Goal: Transaction & Acquisition: Purchase product/service

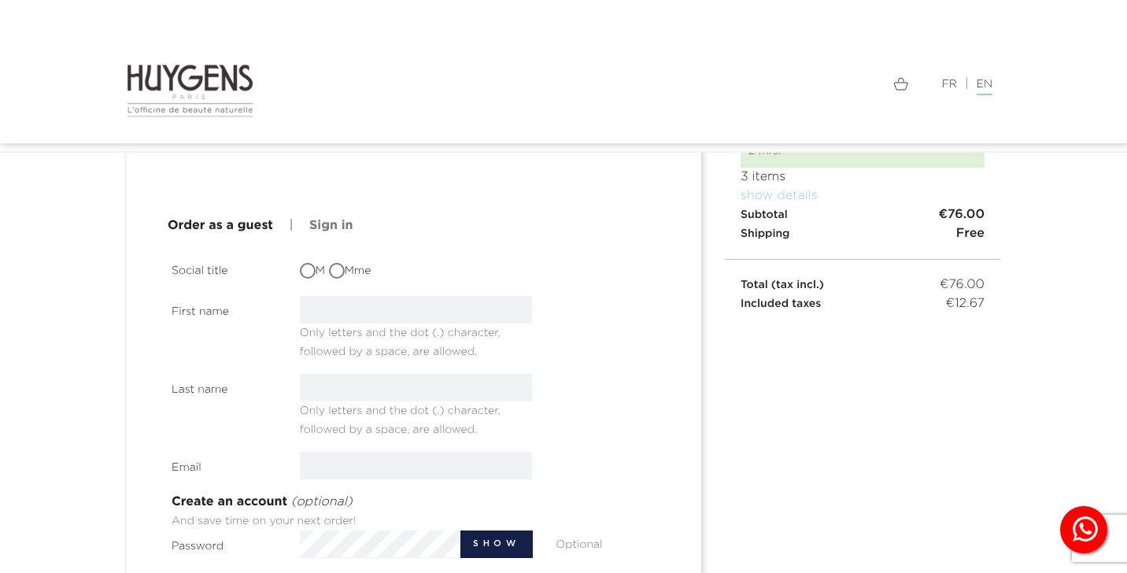
scroll to position [156, 0]
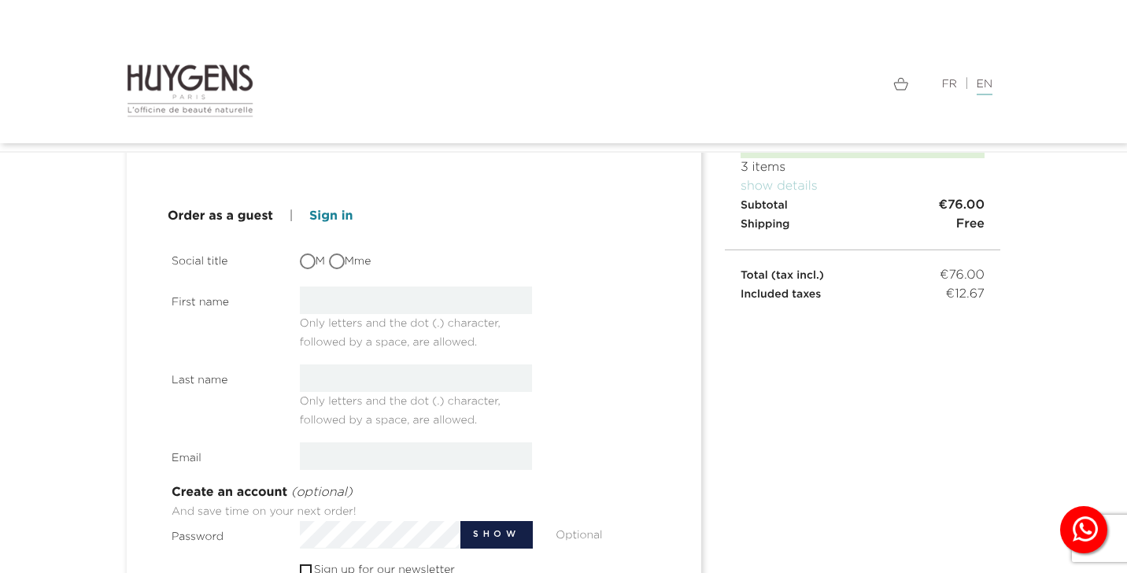
click at [341, 215] on link "Sign in" at bounding box center [330, 216] width 43 height 19
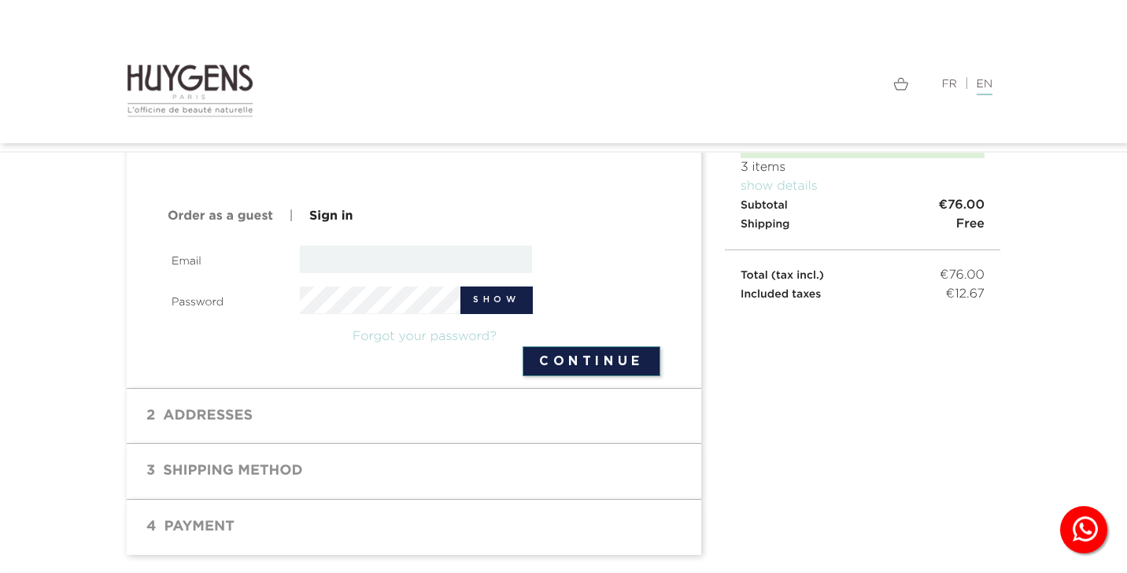
click at [334, 272] on div "Email" at bounding box center [416, 260] width 512 height 28
click at [239, 211] on link "Order as a guest" at bounding box center [220, 216] width 105 height 19
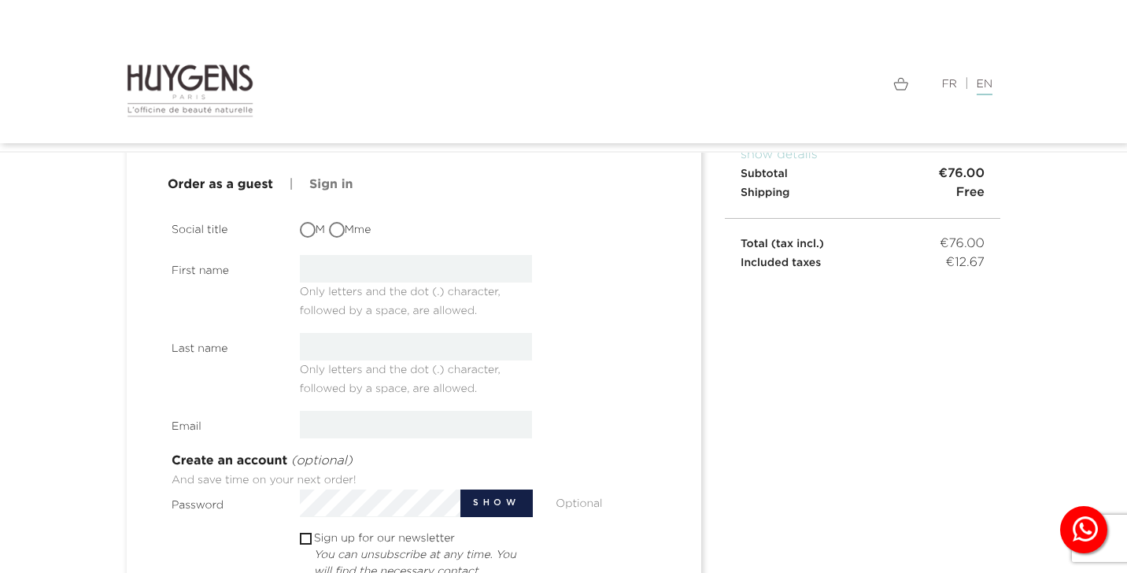
scroll to position [193, 0]
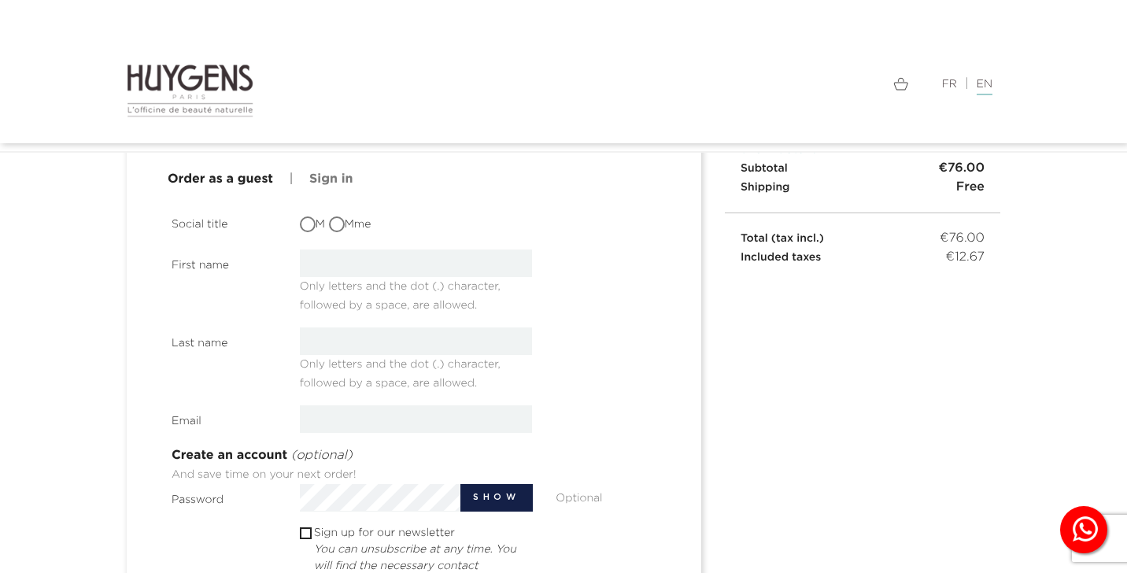
click at [343, 213] on div "M Mme" at bounding box center [416, 223] width 257 height 28
click at [343, 219] on input "Mme" at bounding box center [339, 226] width 16 height 16
radio input "true"
type input "Ellen"
type input "Williamson-Calamia"
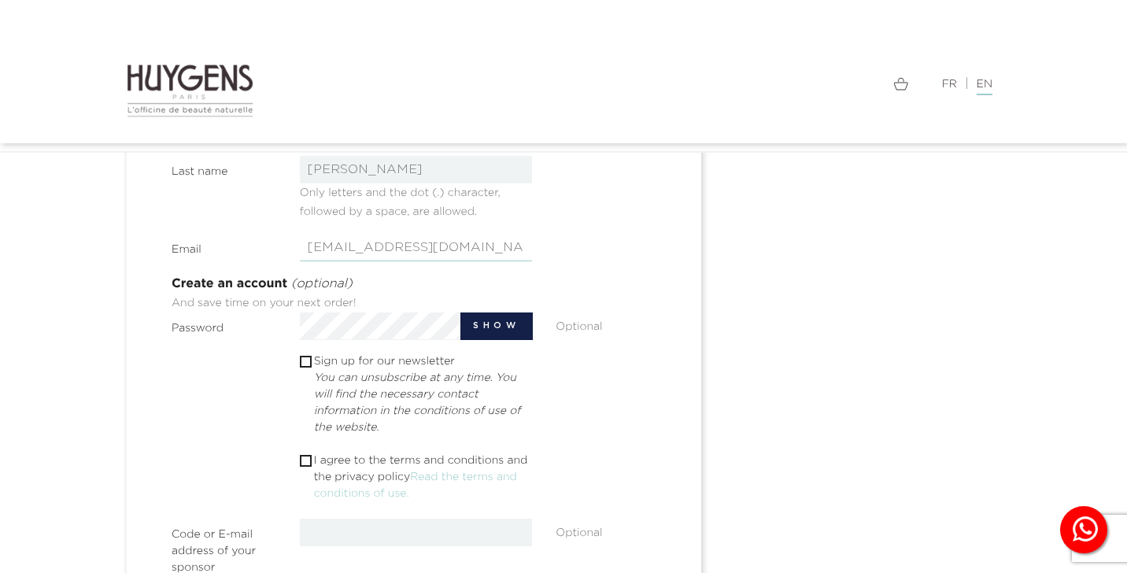
scroll to position [367, 0]
type input "ellenwcalamia@outlook.com"
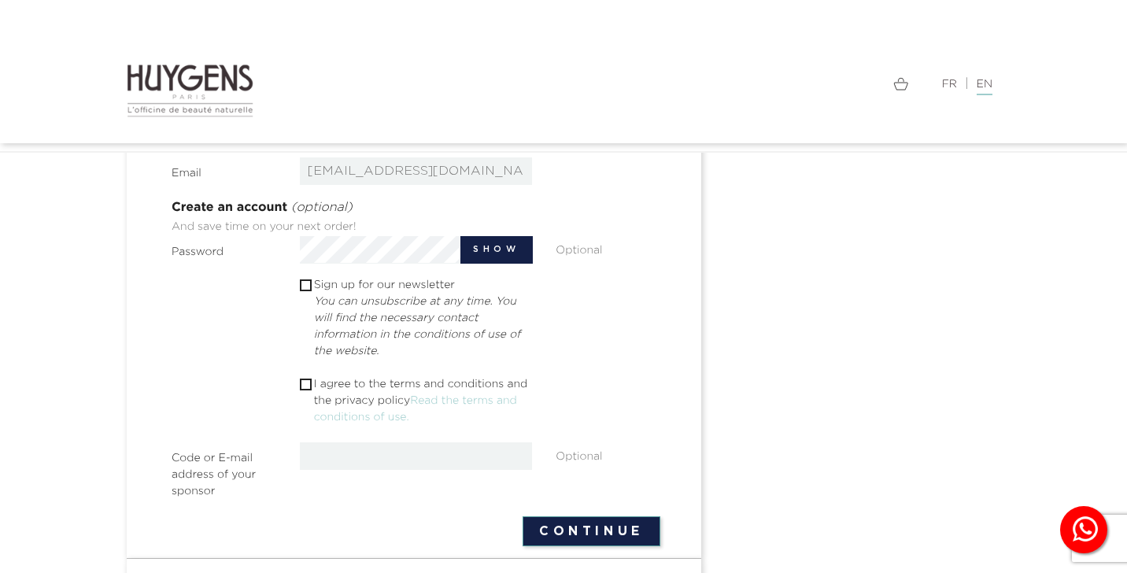
scroll to position [447, 0]
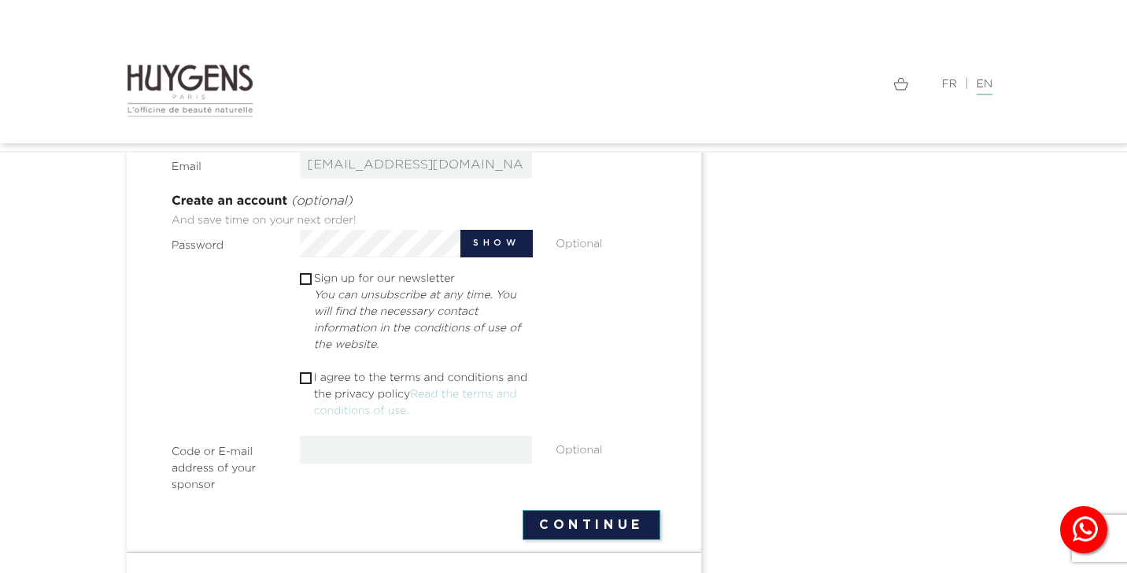
click at [309, 377] on span "" at bounding box center [306, 378] width 12 height 12
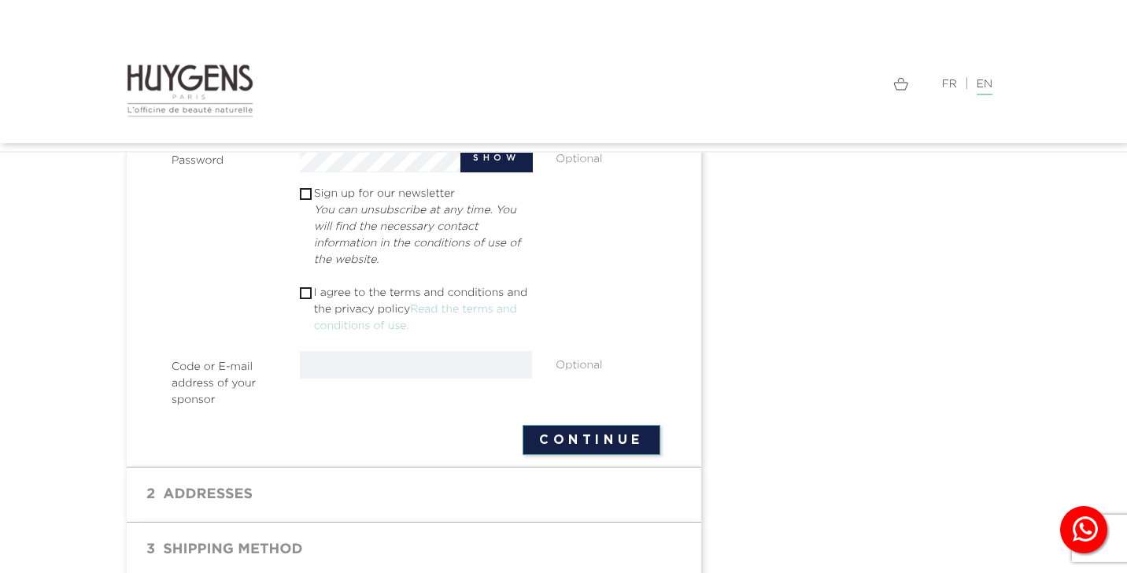
scroll to position [536, 0]
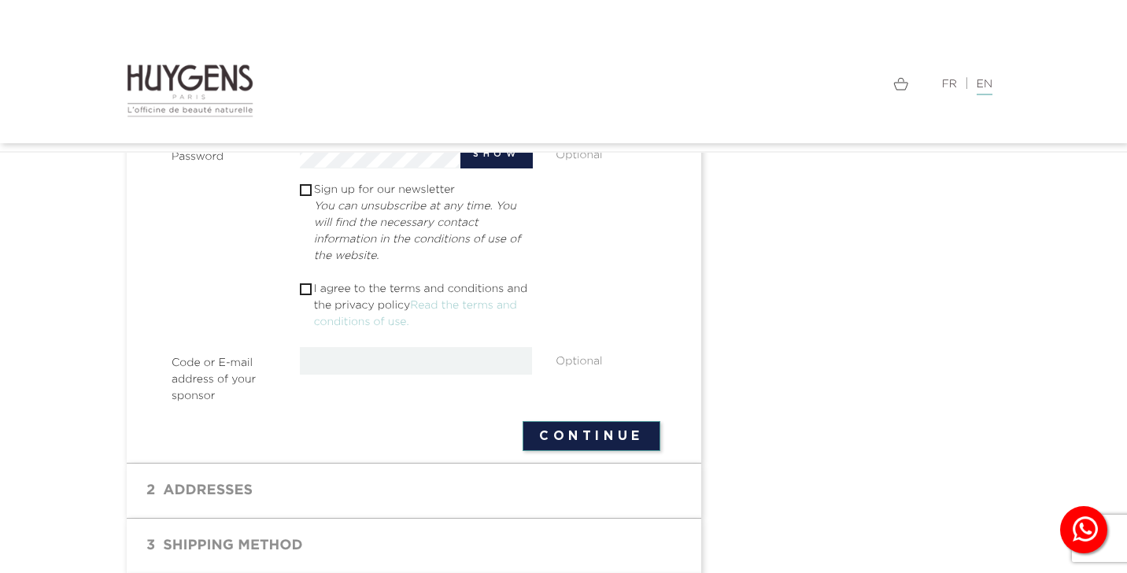
click at [532, 290] on p "I agree to the terms and conditions and the privacy policy Read the terms and c…" at bounding box center [423, 306] width 219 height 50
click at [591, 435] on button "Continue" at bounding box center [592, 436] width 138 height 30
click at [315, 295] on p "I agree to the terms and conditions and the privacy policy Read the terms and c…" at bounding box center [423, 306] width 219 height 50
click at [312, 294] on span " I agree to the terms and conditions and the privacy policy Read the terms and…" at bounding box center [416, 308] width 233 height 54
click at [311, 292] on span "" at bounding box center [306, 289] width 12 height 12
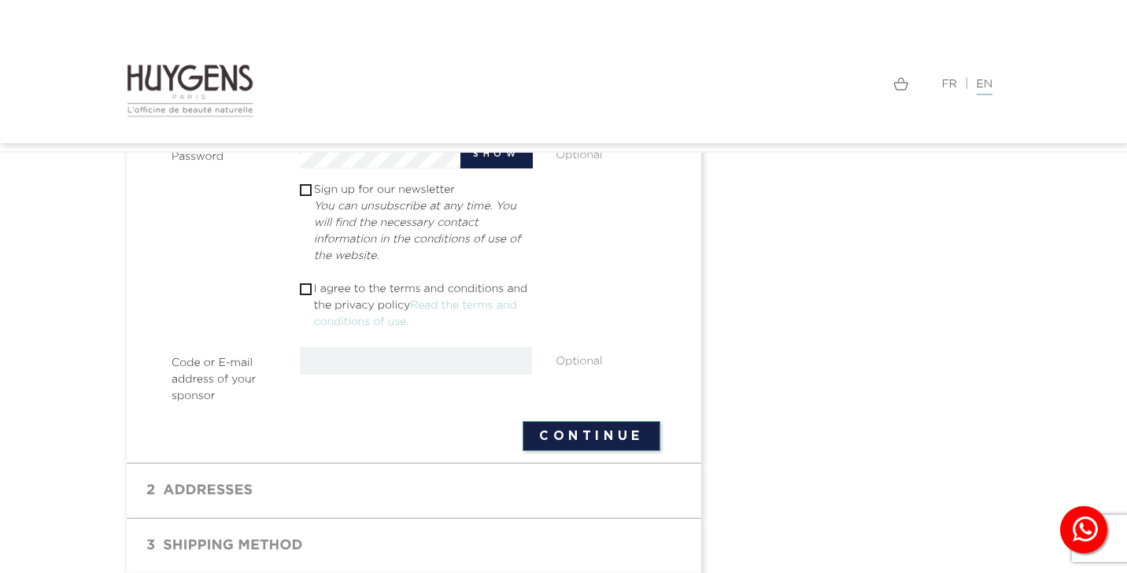
click at [300, 287] on input "checkbox" at bounding box center [305, 289] width 10 height 10
checkbox input "true"
click at [598, 438] on button "Continue" at bounding box center [592, 436] width 138 height 30
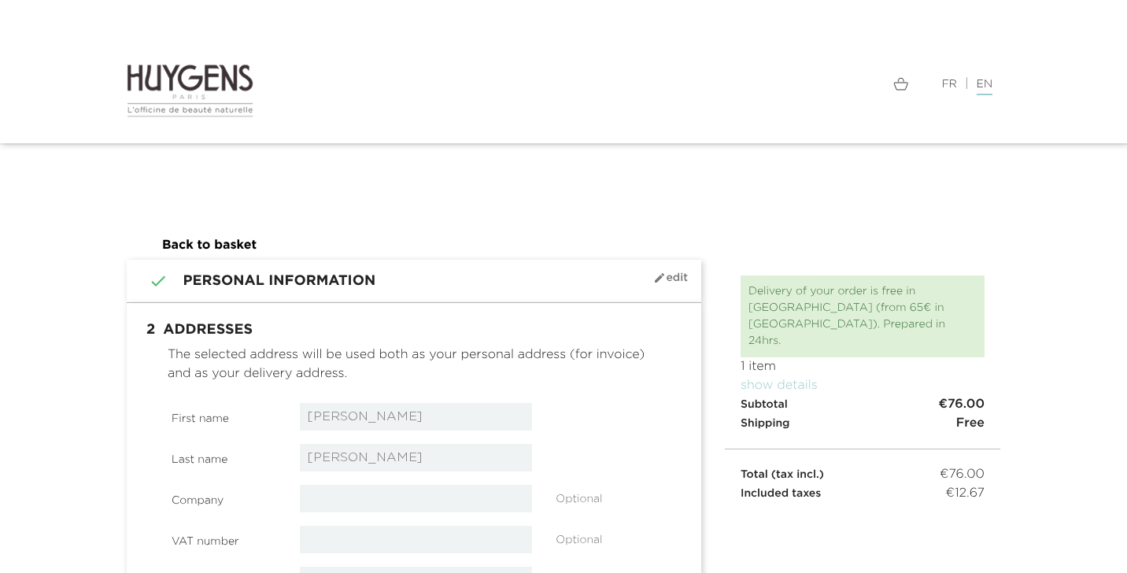
select select "8"
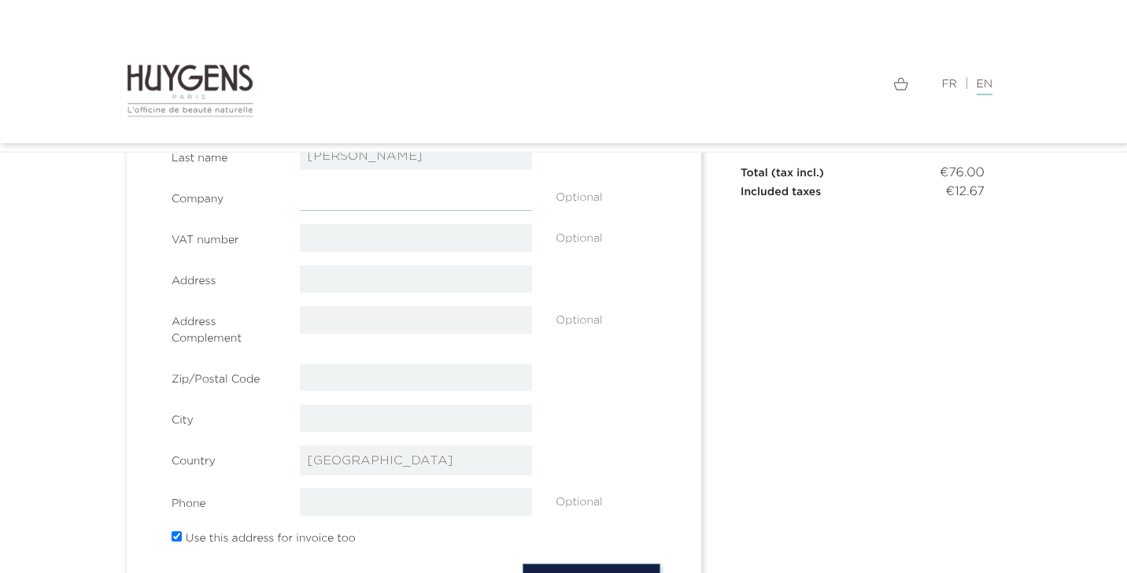
scroll to position [262, 0]
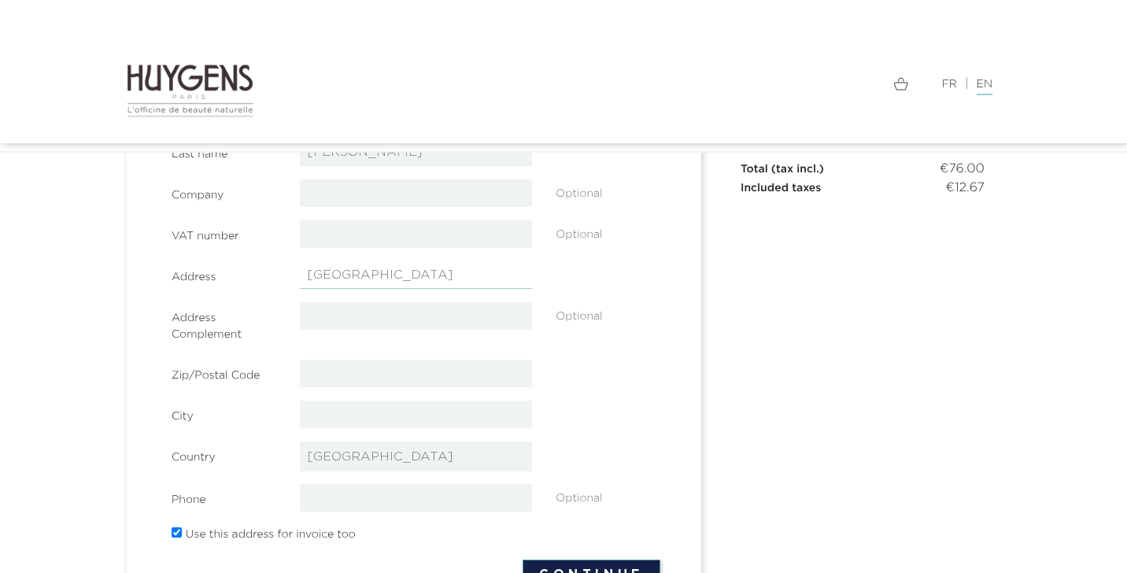
type input "2E Granton Gardens"
type input "AB106ST"
type input "Aberdeen"
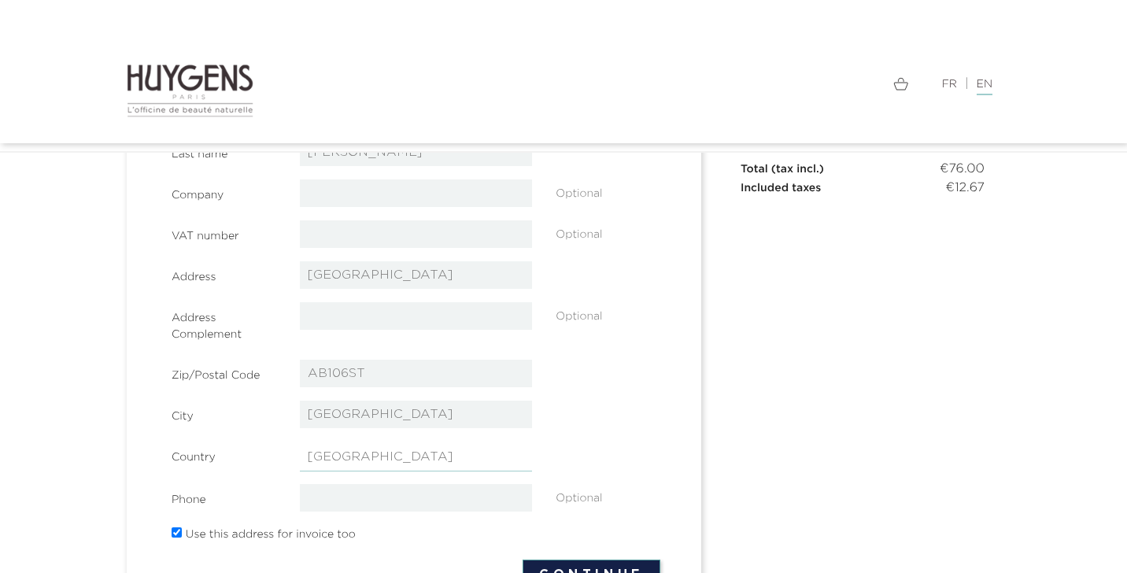
select select "216"
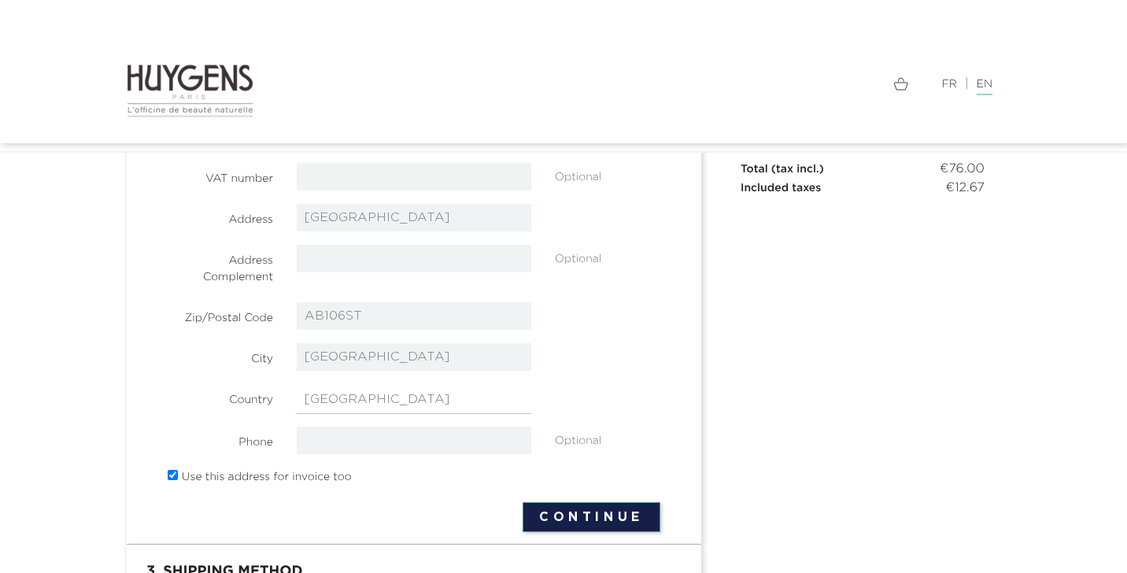
select select "17"
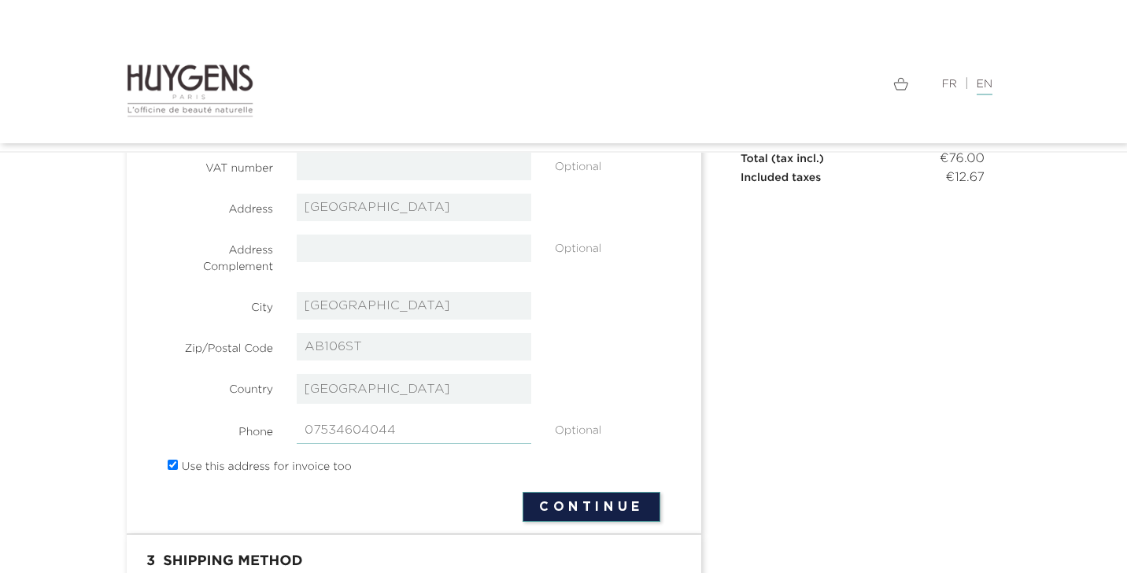
scroll to position [273, 0]
type input "07534604044"
click at [594, 521] on button "Continue" at bounding box center [592, 506] width 138 height 30
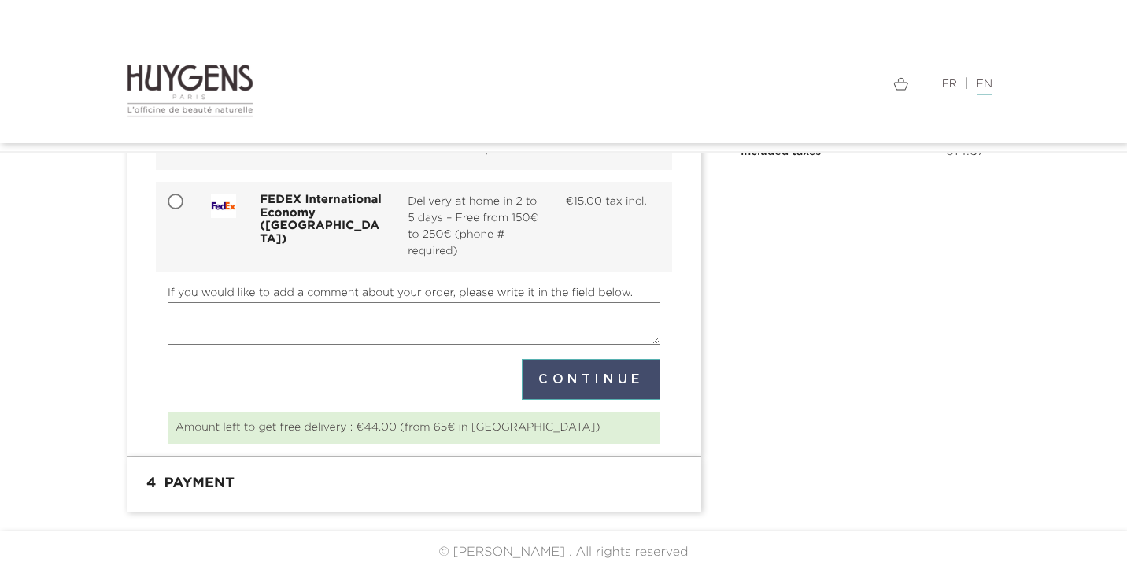
scroll to position [264, 0]
click at [578, 374] on button "Continue" at bounding box center [591, 380] width 139 height 41
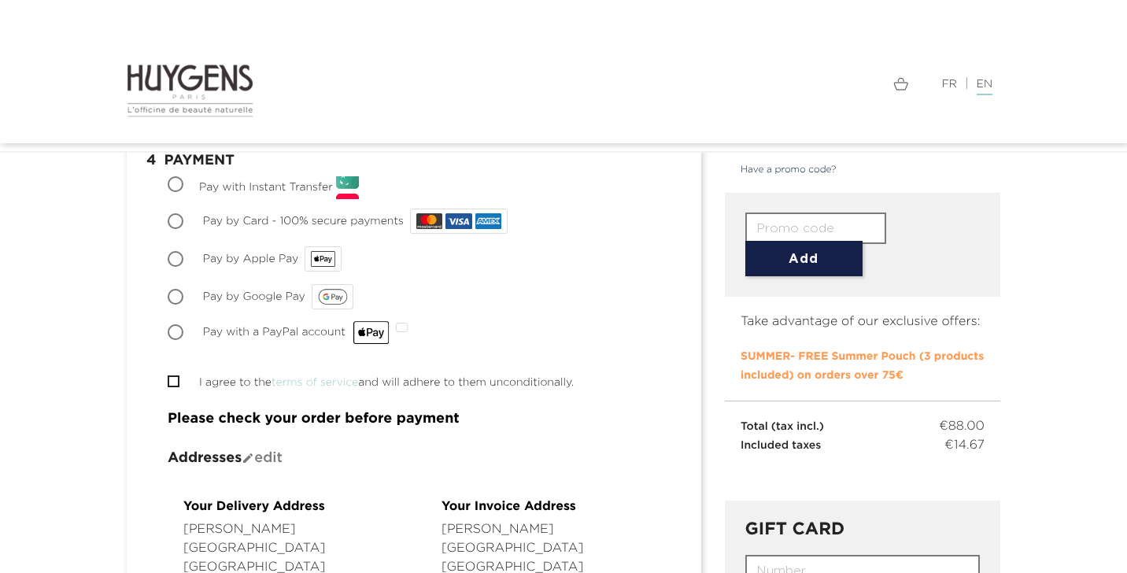
scroll to position [214, 0]
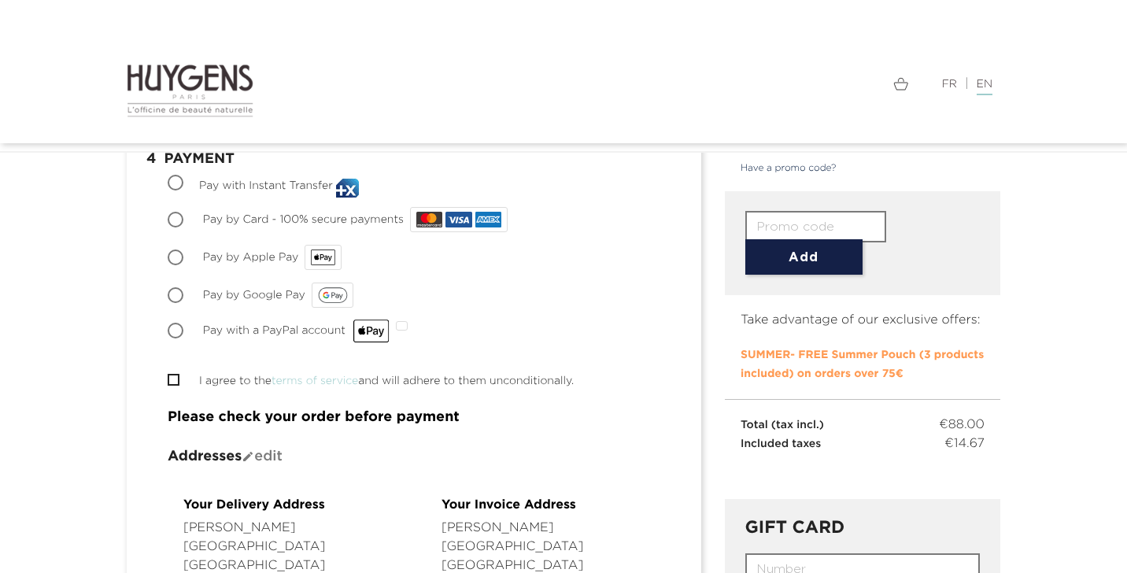
click at [181, 222] on input "Pay by Card - 100% secure payments" at bounding box center [177, 221] width 16 height 16
radio input "true"
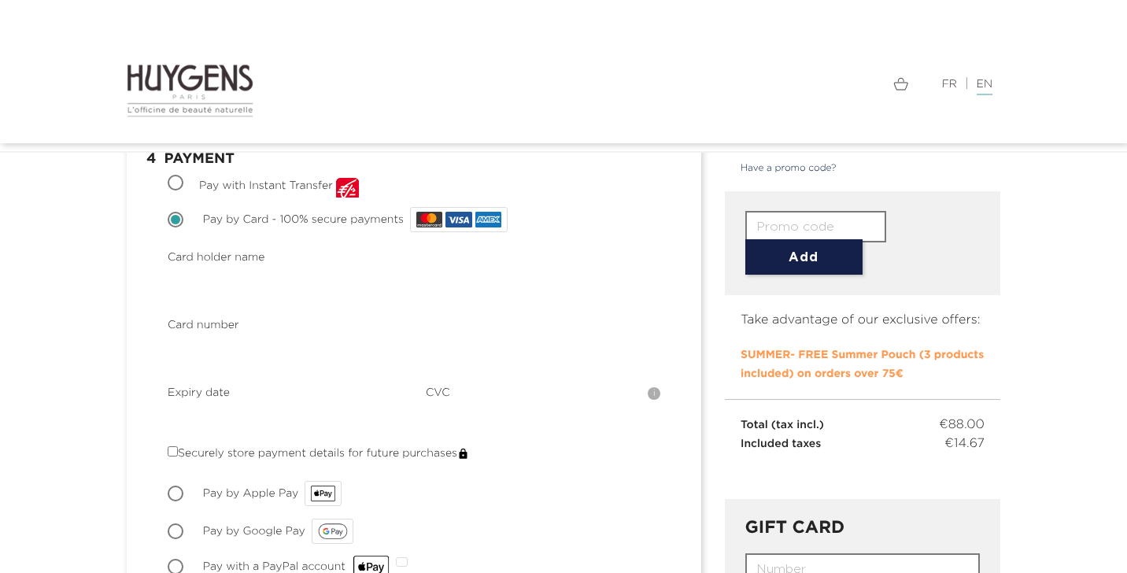
scroll to position [266, 0]
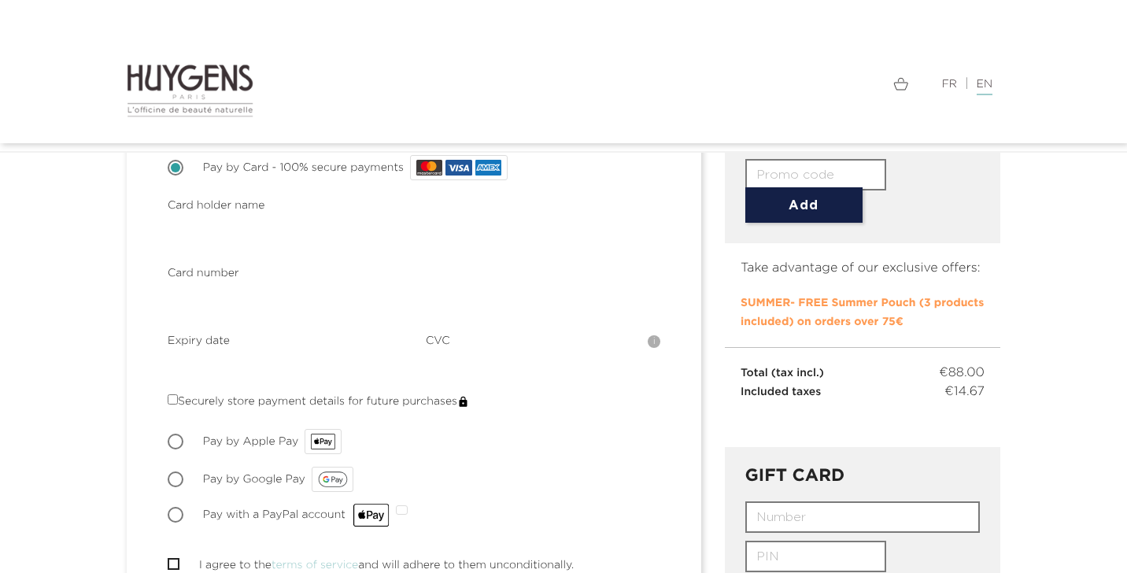
click at [206, 252] on div at bounding box center [414, 235] width 493 height 43
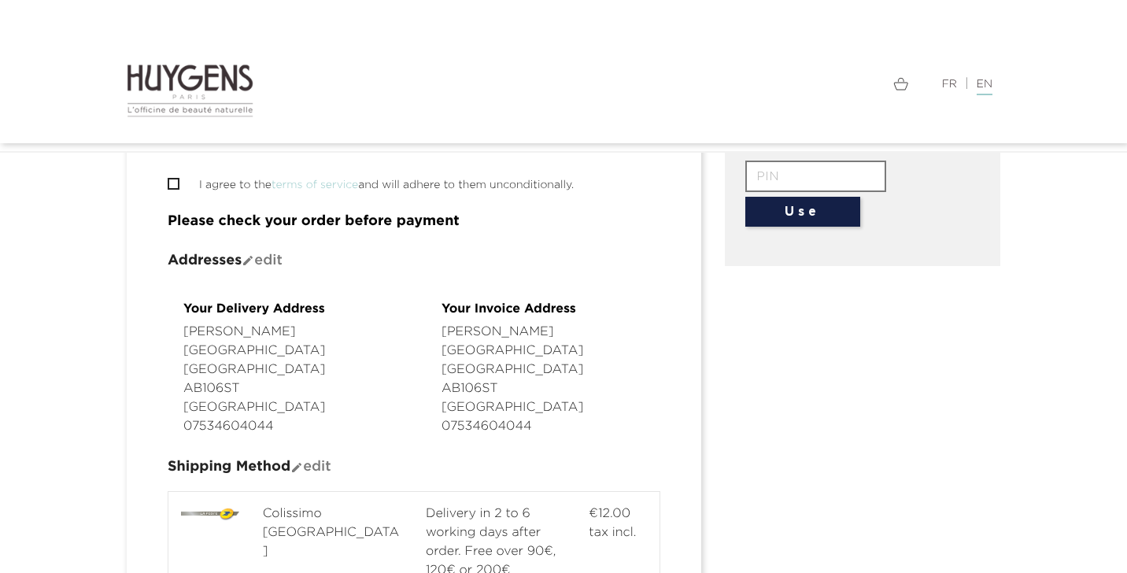
scroll to position [649, 0]
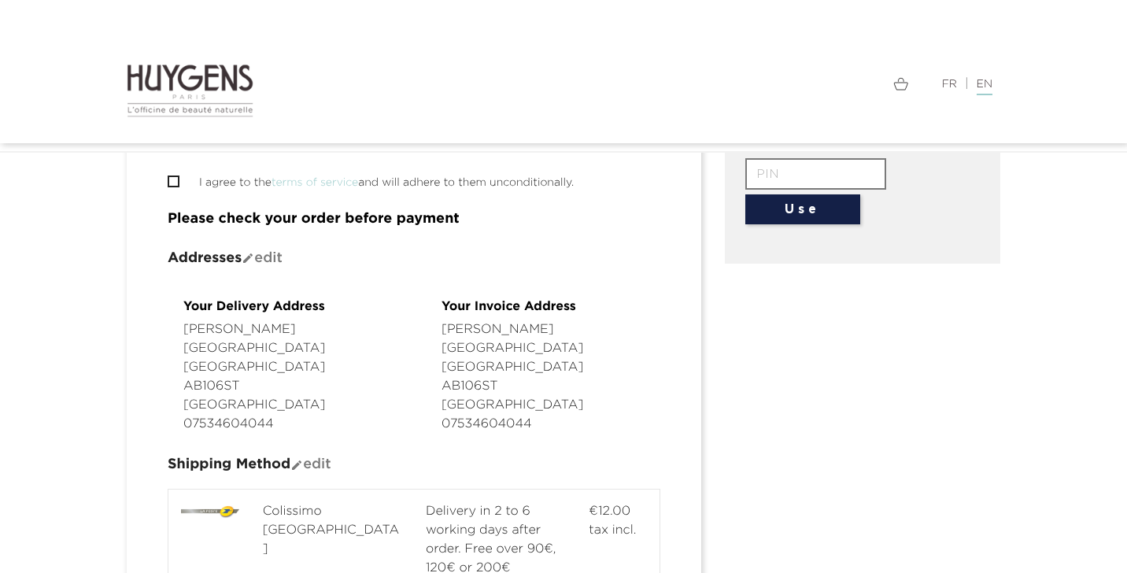
click at [176, 176] on input "I agree to the terms of service and will adhere to them unconditionally." at bounding box center [173, 181] width 10 height 10
checkbox input "true"
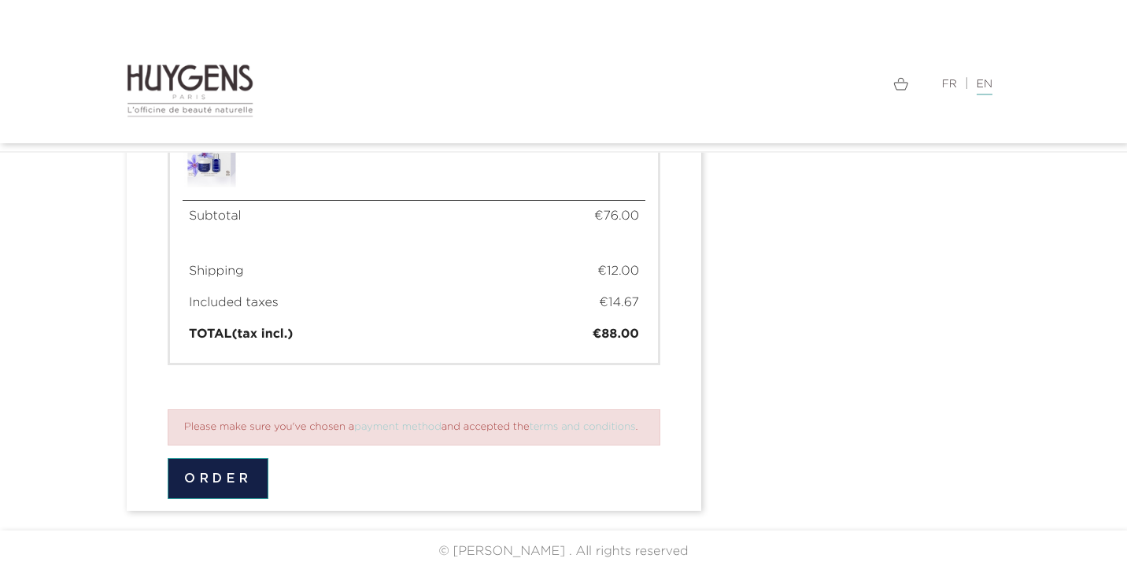
scroll to position [1215, 0]
click at [224, 476] on button "Order" at bounding box center [218, 478] width 101 height 41
